Goal: Transaction & Acquisition: Purchase product/service

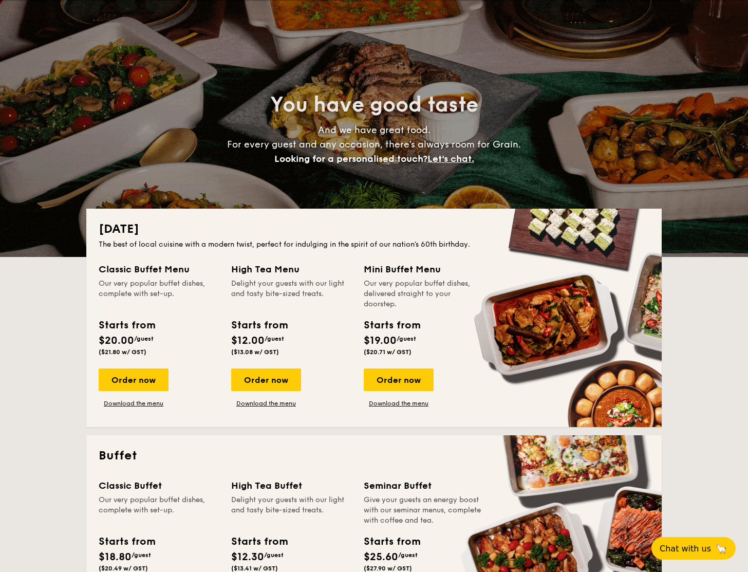
scroll to position [47, 0]
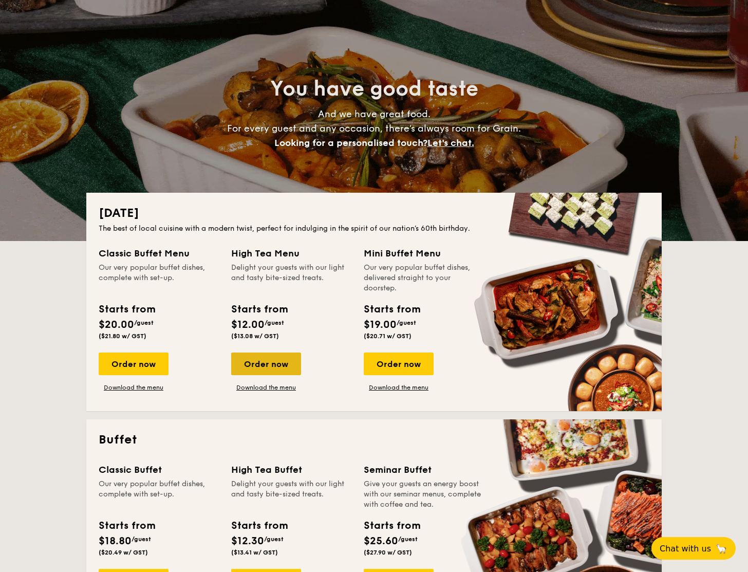
click at [271, 367] on div "Order now" at bounding box center [266, 363] width 70 height 23
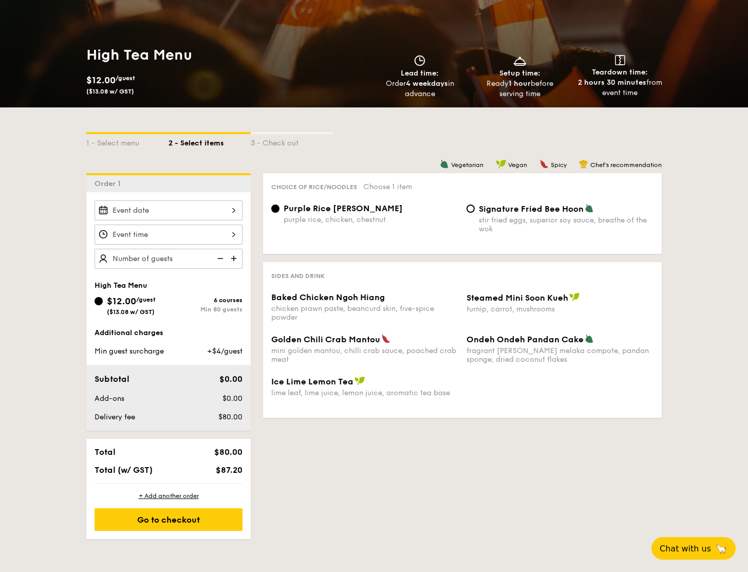
scroll to position [126, 0]
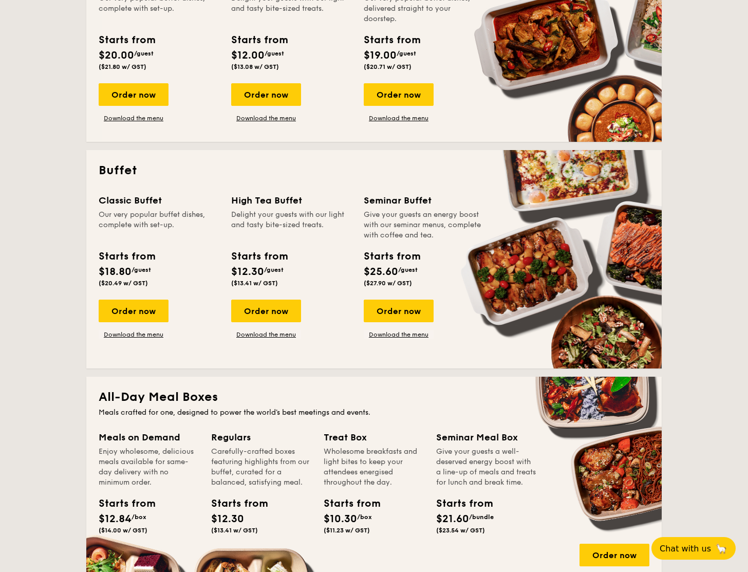
scroll to position [318, 0]
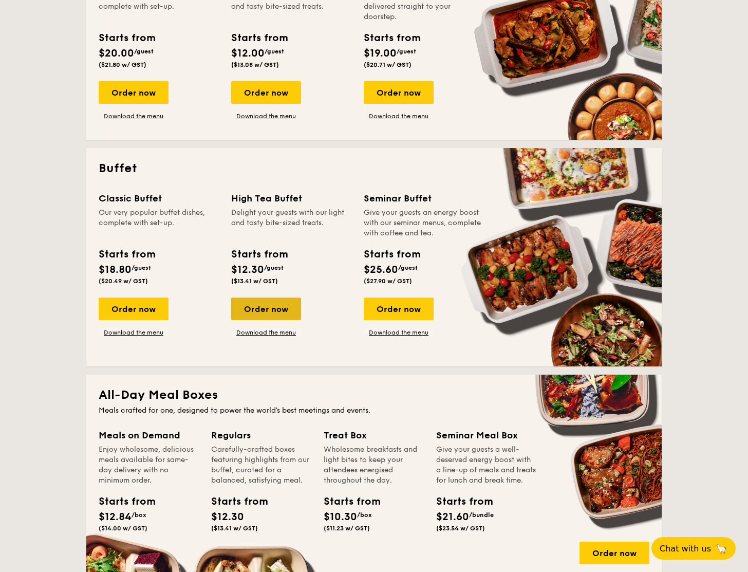
click at [256, 310] on div "Order now" at bounding box center [266, 308] width 70 height 23
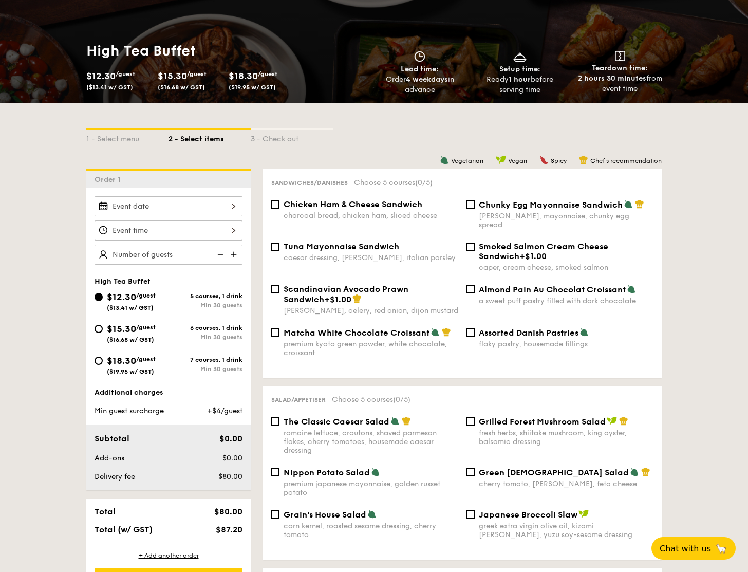
scroll to position [158, 0]
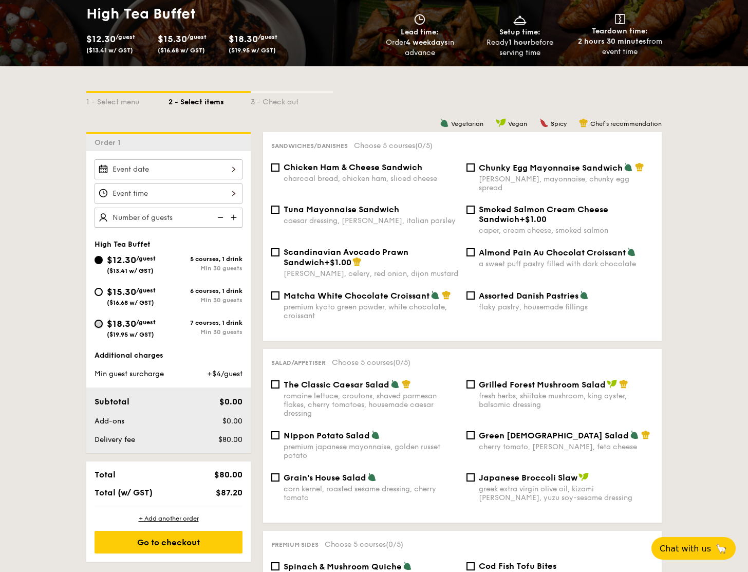
click at [98, 326] on input "$18.30 /guest ($19.95 w/ GST) 7 courses, 1 drink Min 30 guests" at bounding box center [99, 323] width 8 height 8
radio input "true"
